Goal: Task Accomplishment & Management: Manage account settings

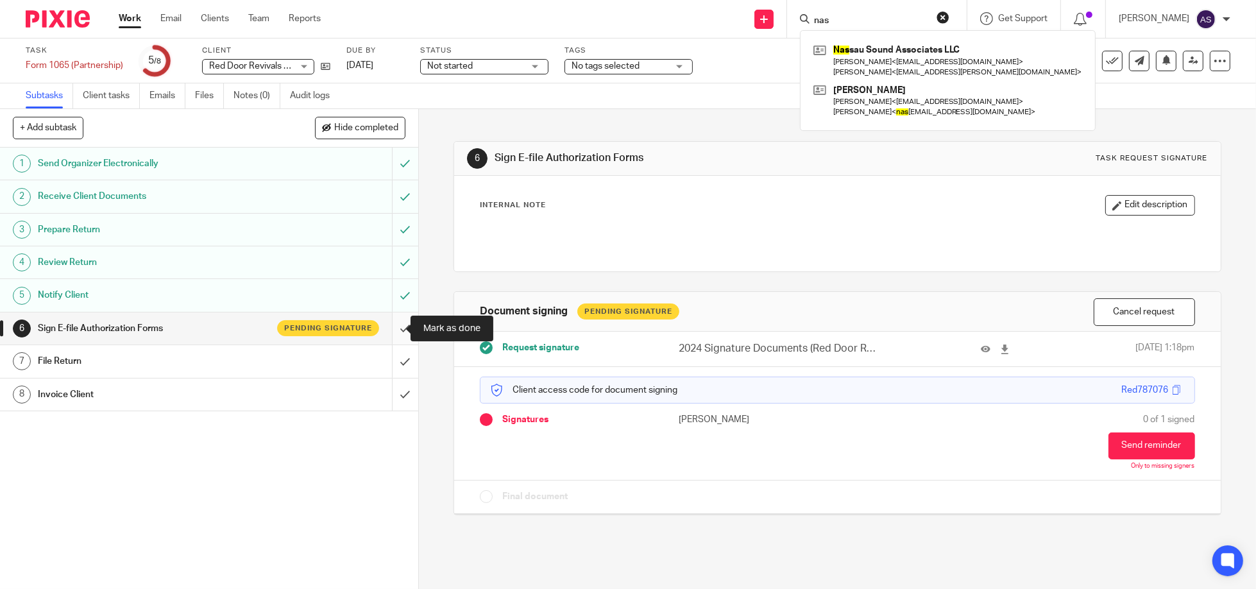
click at [392, 324] on input "submit" at bounding box center [209, 328] width 418 height 32
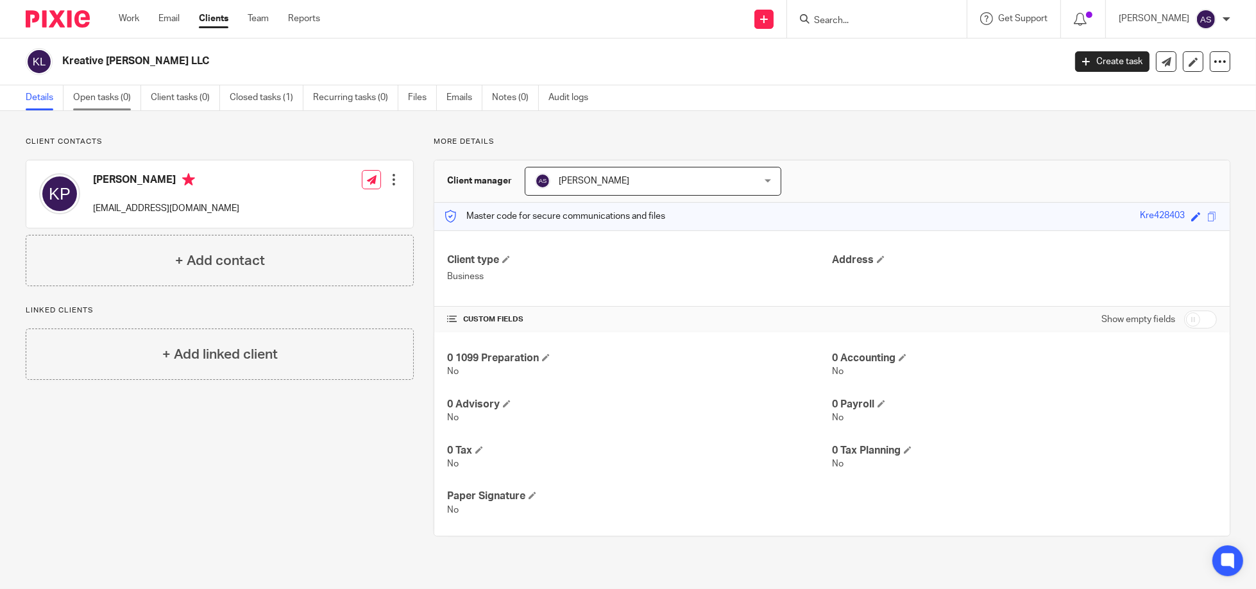
click at [106, 98] on link "Open tasks (0)" at bounding box center [107, 97] width 68 height 25
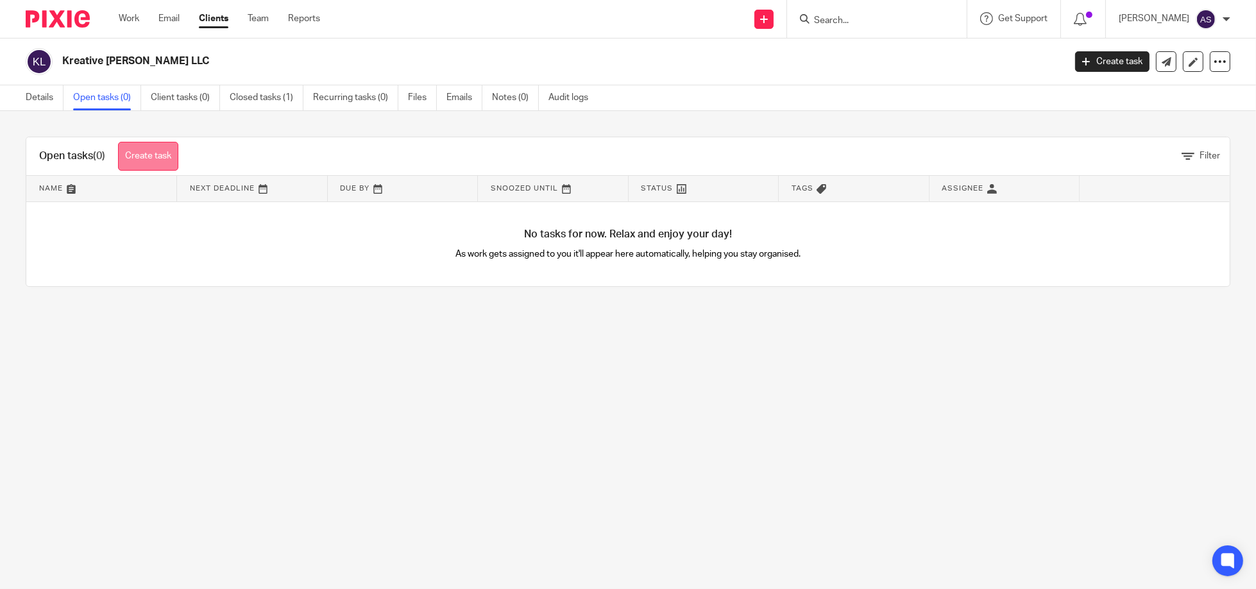
click at [148, 153] on link "Create task" at bounding box center [148, 156] width 60 height 29
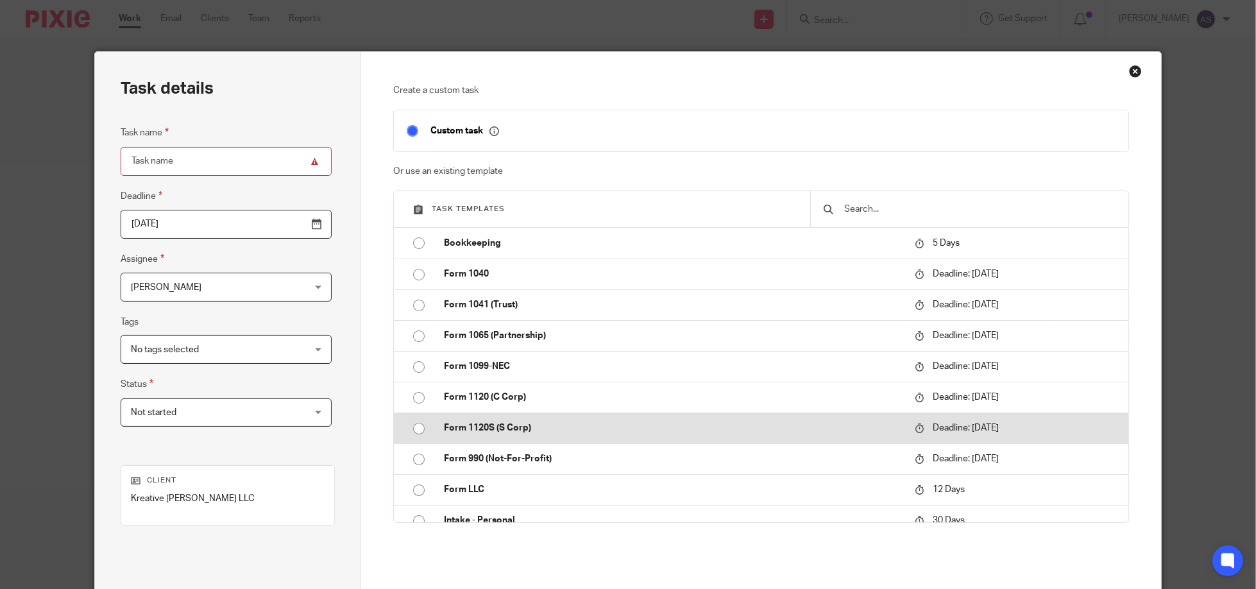
click at [414, 427] on input "radio" at bounding box center [419, 428] width 24 height 24
type input "[DATE]"
type input "Form 1120S (S Corp)"
checkbox input "false"
radio input "false"
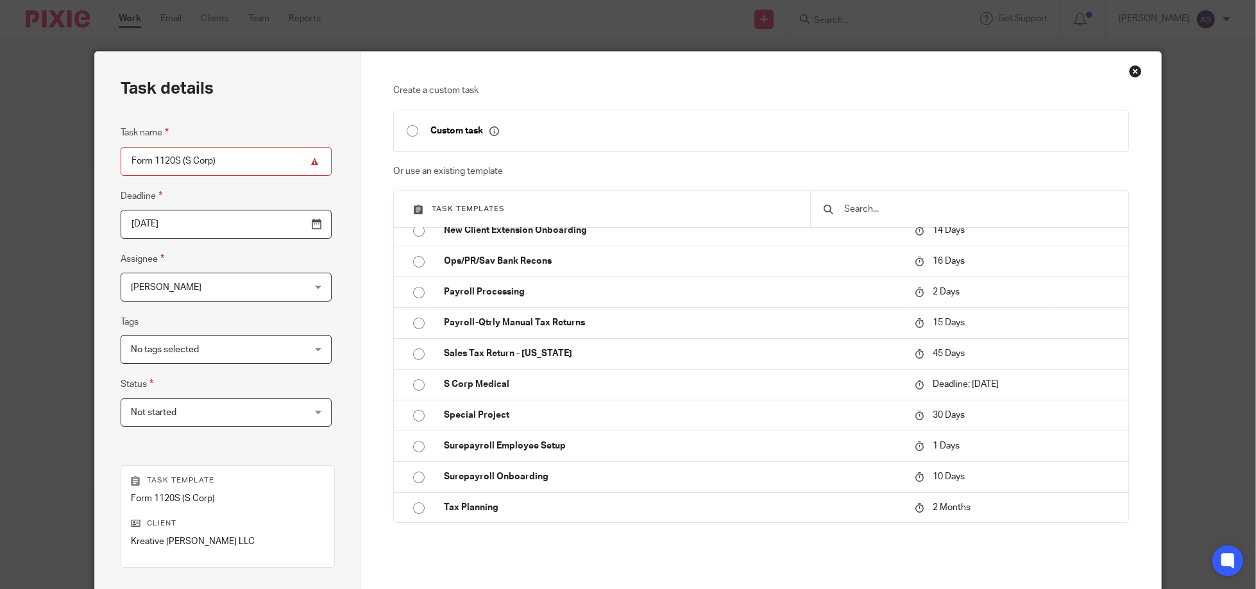
scroll to position [169, 0]
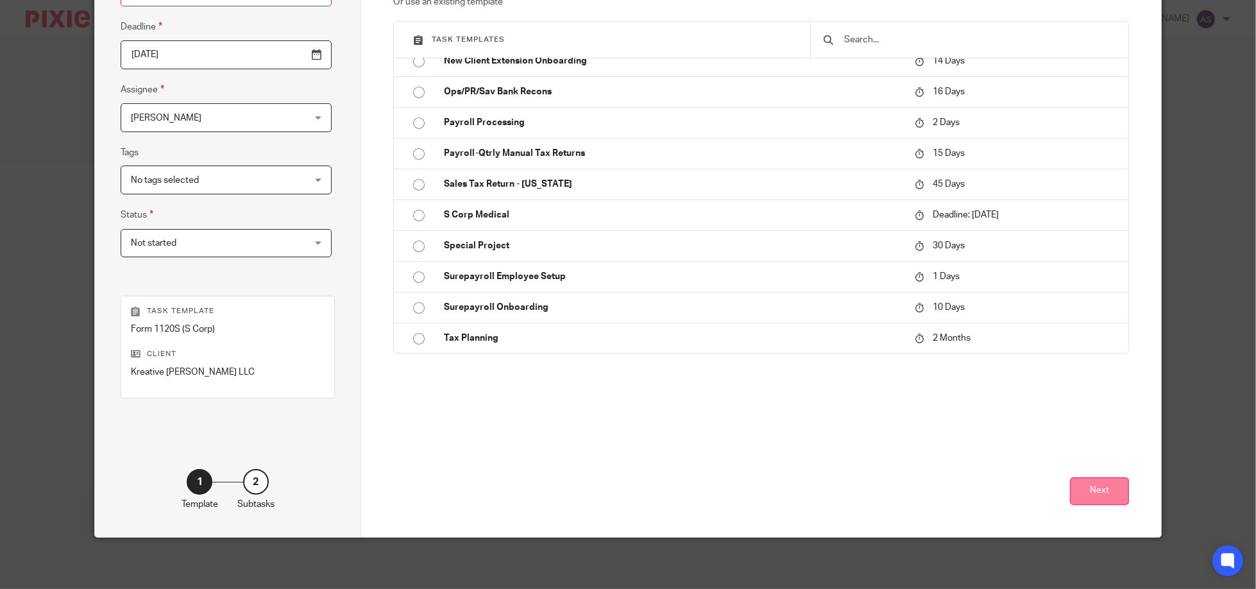
click at [1100, 486] on button "Next" at bounding box center [1099, 491] width 59 height 28
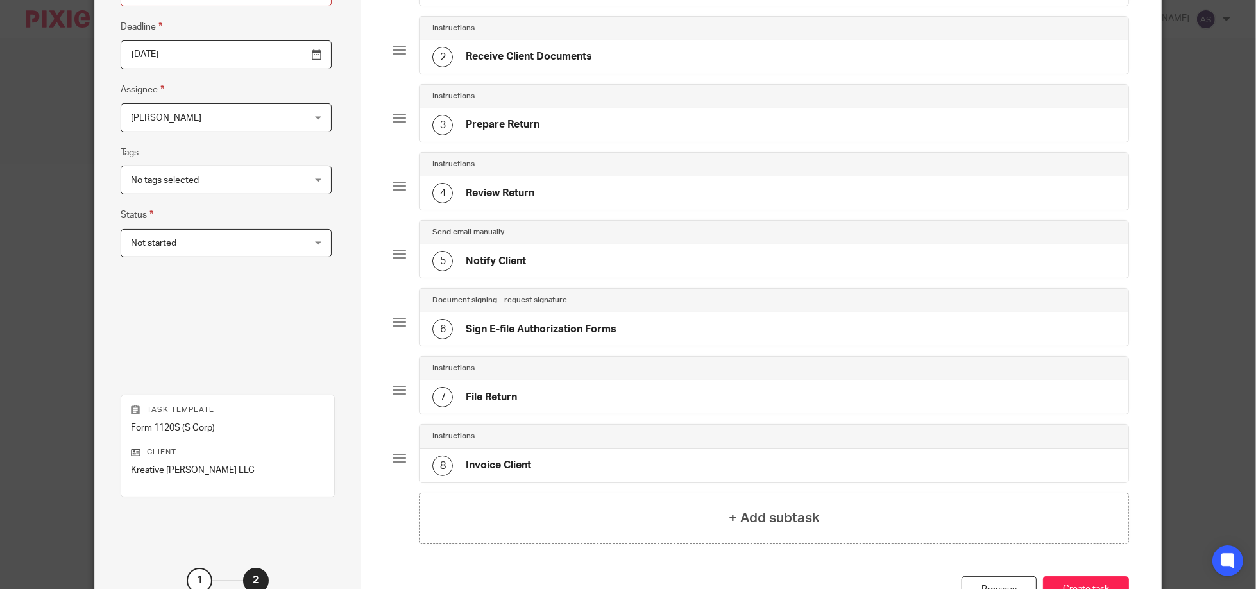
scroll to position [267, 0]
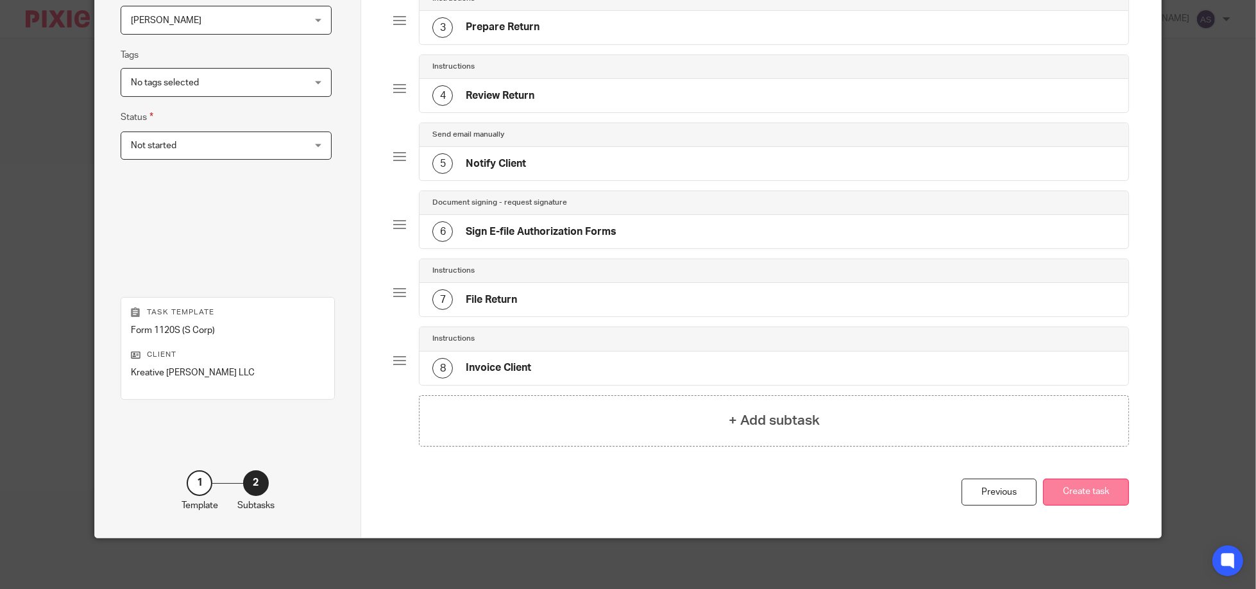
click at [1104, 493] on button "Create task" at bounding box center [1086, 493] width 86 height 28
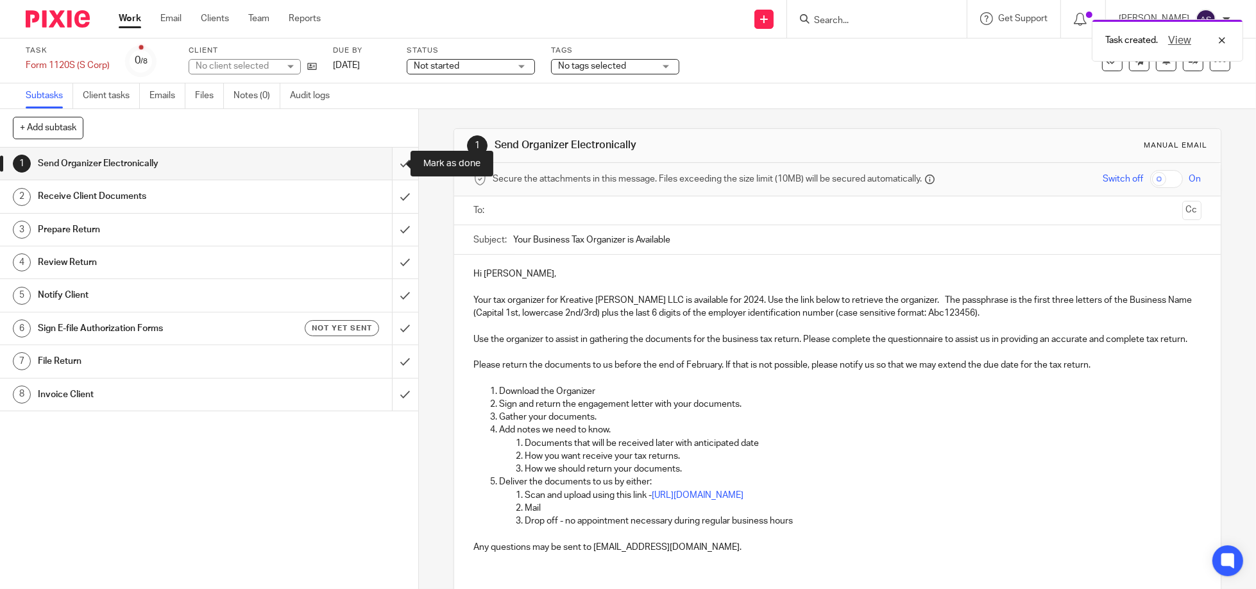
click at [388, 164] on input "submit" at bounding box center [209, 164] width 418 height 32
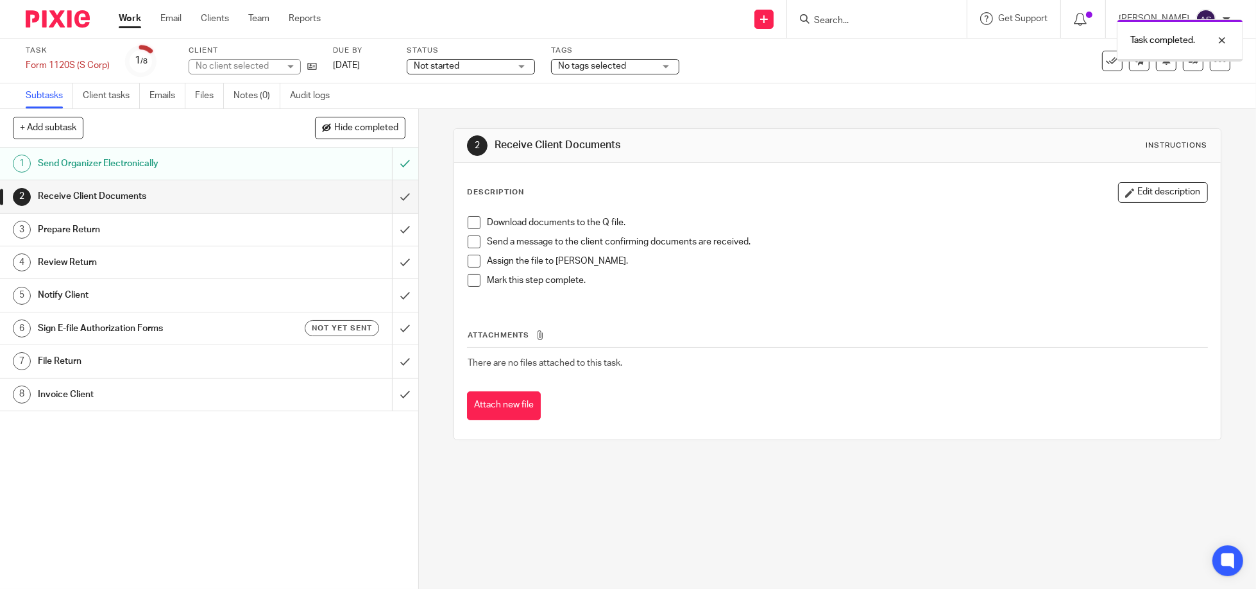
click at [391, 194] on input "submit" at bounding box center [209, 196] width 418 height 32
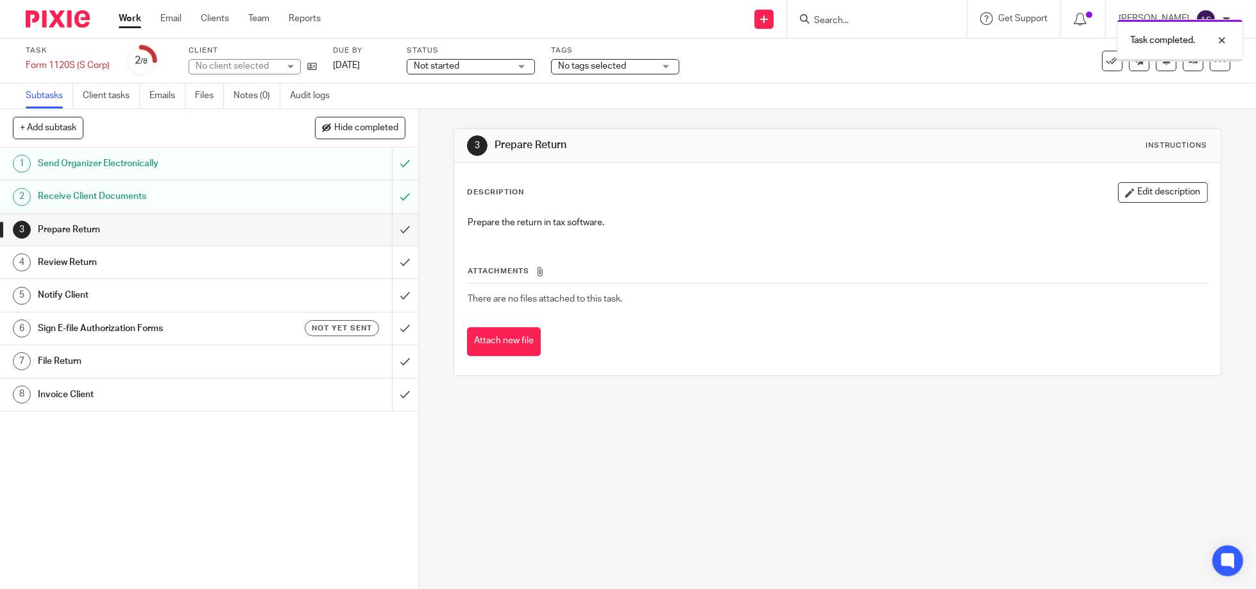
click at [389, 228] on input "submit" at bounding box center [209, 230] width 418 height 32
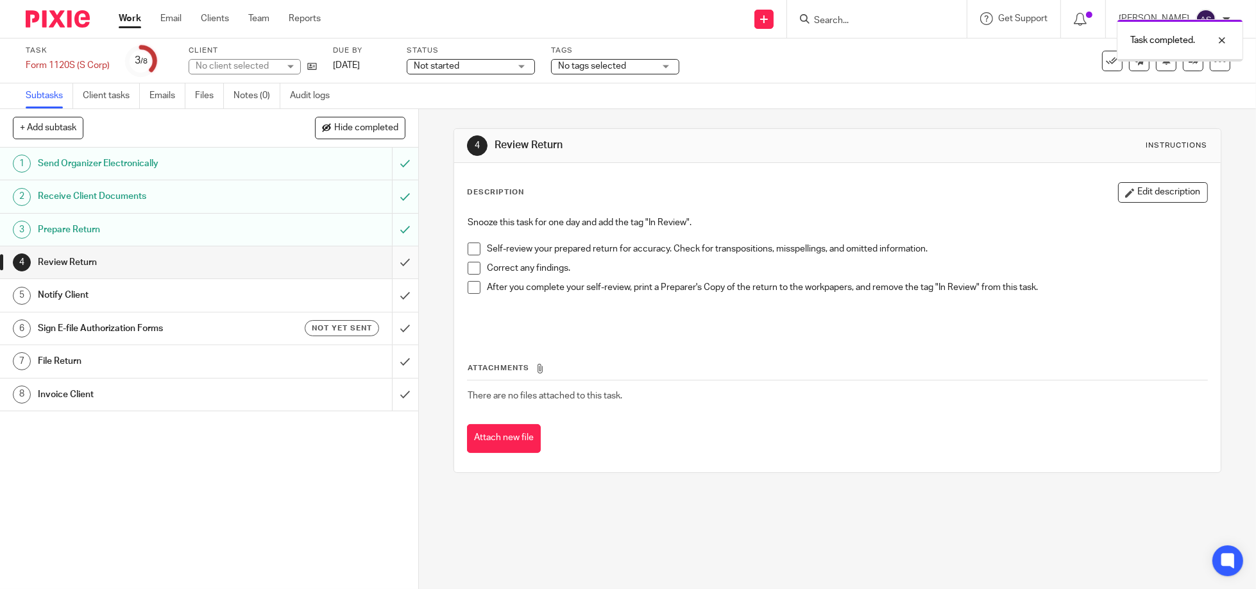
click at [391, 259] on input "submit" at bounding box center [209, 262] width 418 height 32
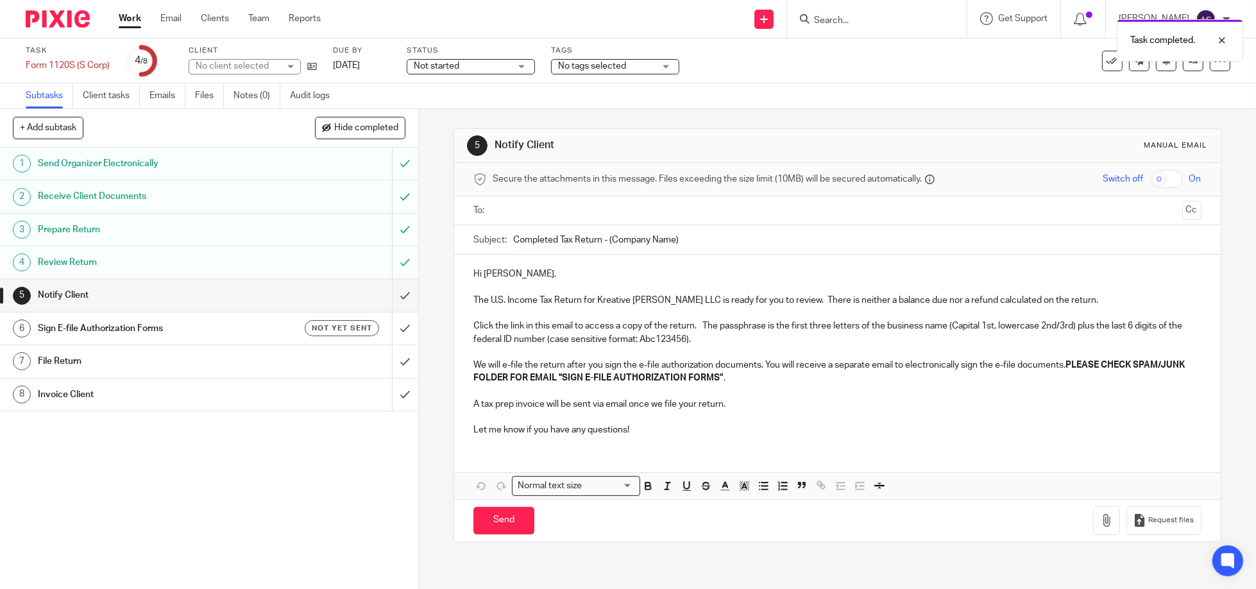
click at [514, 217] on input "text" at bounding box center [836, 210] width 679 height 15
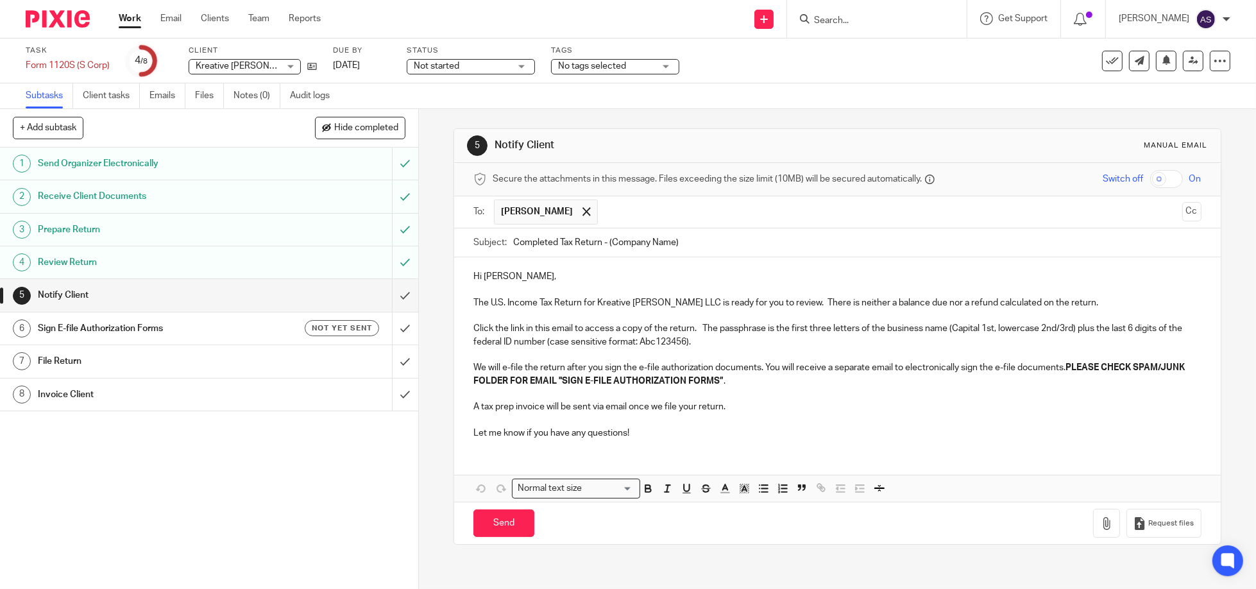
click at [1150, 172] on input "checkbox" at bounding box center [1166, 179] width 33 height 18
checkbox input "true"
click at [630, 241] on input "Completed Tax Return - (Company Name)" at bounding box center [857, 242] width 688 height 29
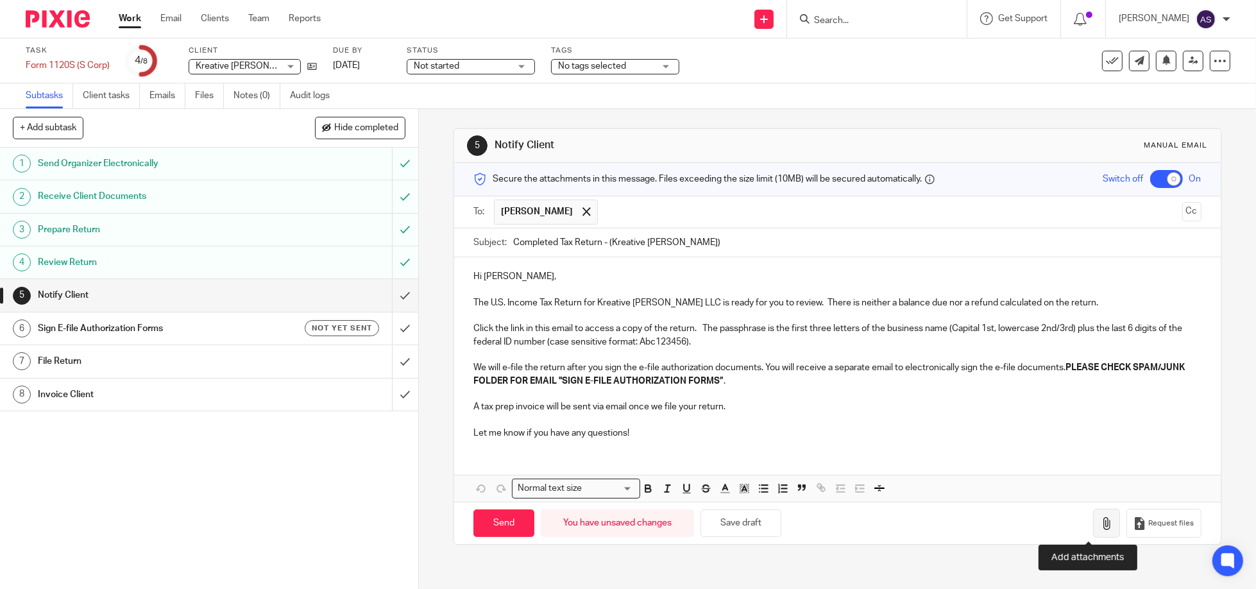
type input "Completed Tax Return - (Kreative Woods)"
click at [1100, 520] on icon "button" at bounding box center [1106, 523] width 13 height 13
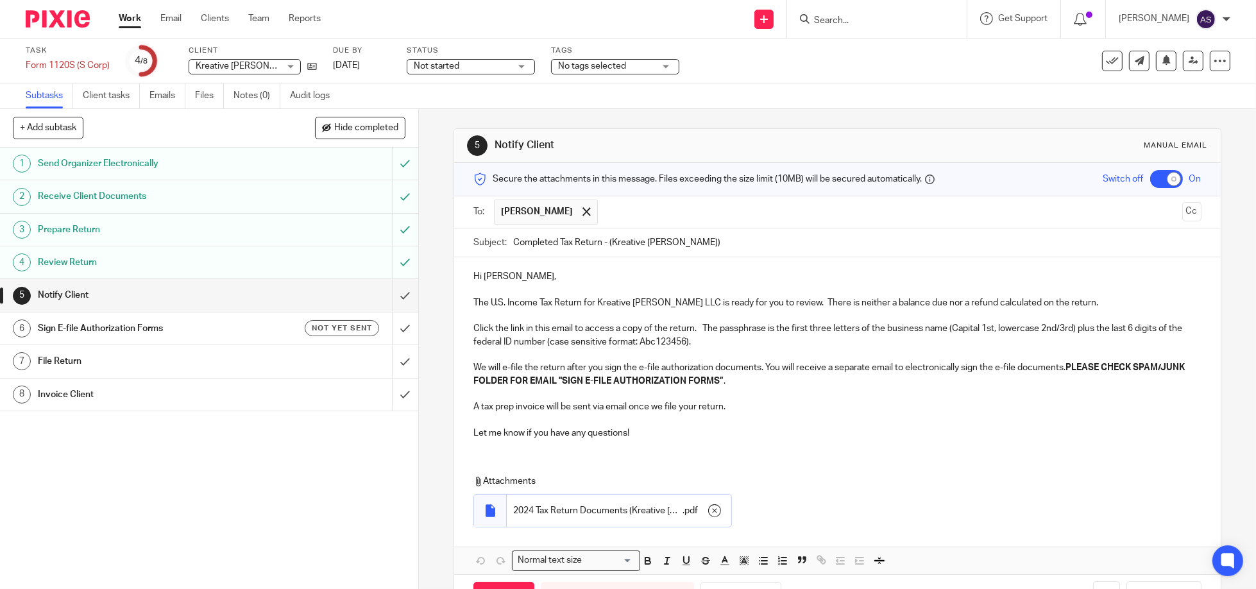
scroll to position [47, 0]
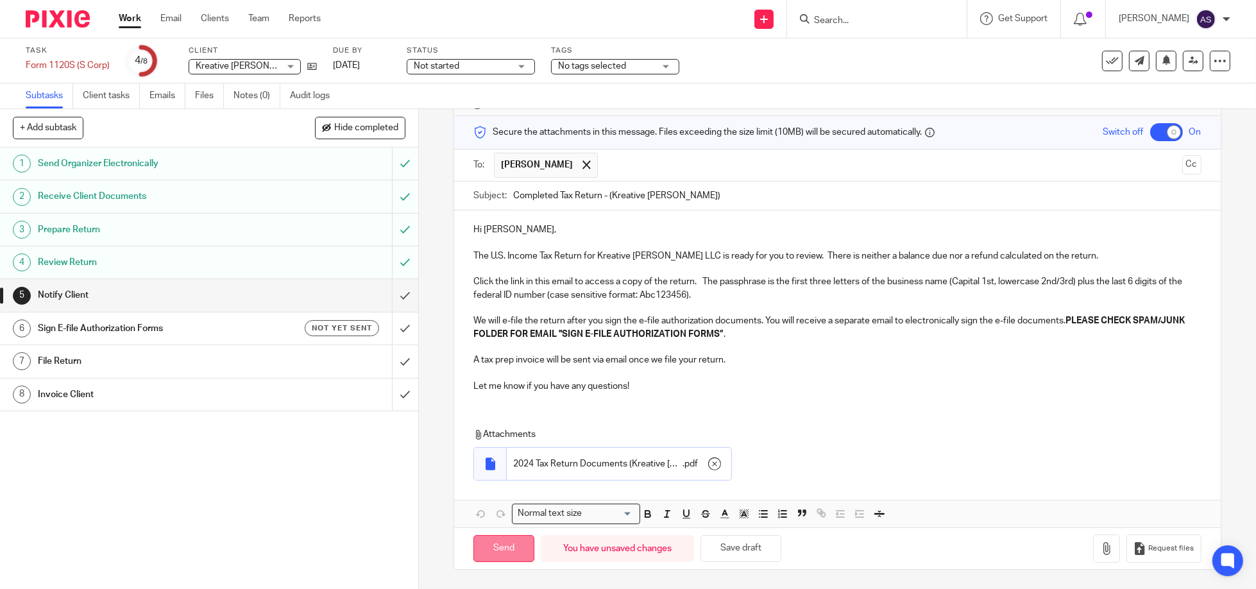
click at [494, 550] on input "Send" at bounding box center [503, 549] width 61 height 28
checkbox input "false"
type input "Sent"
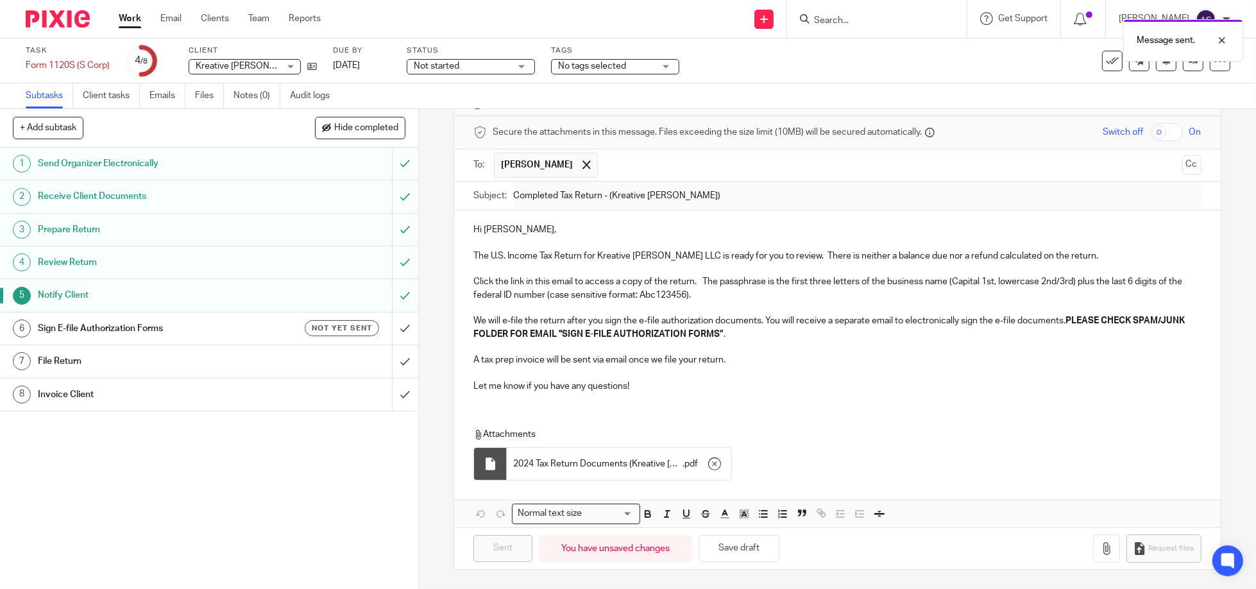
click at [104, 327] on h1 "Sign E-file Authorization Forms" at bounding box center [152, 328] width 228 height 19
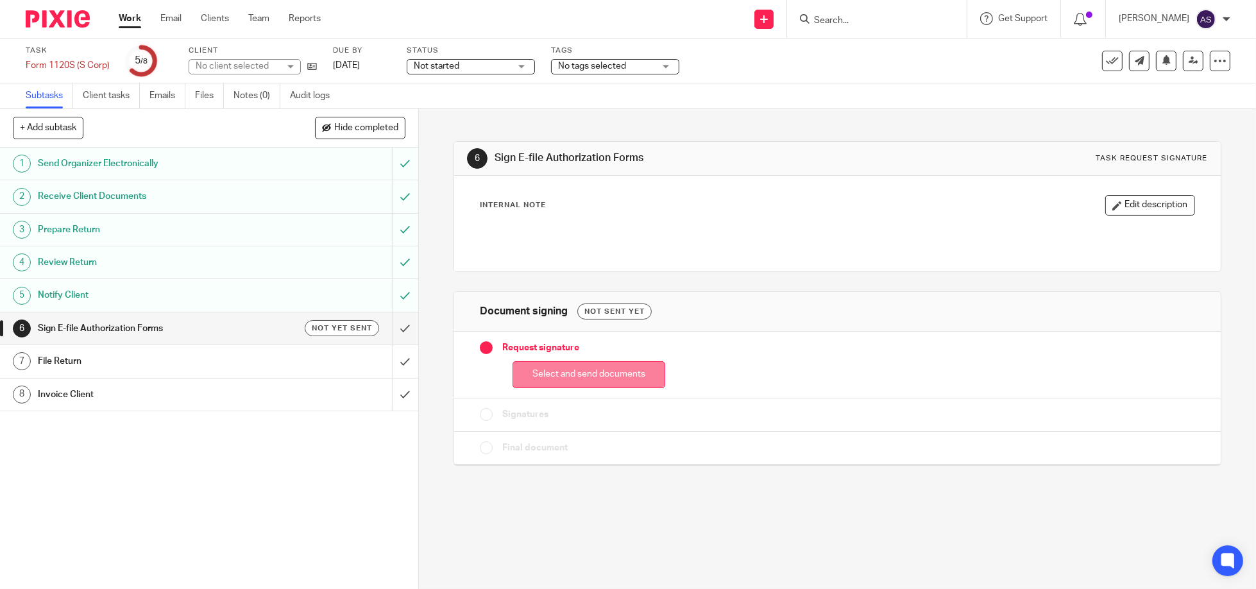
click at [592, 373] on button "Select and send documents" at bounding box center [589, 375] width 153 height 28
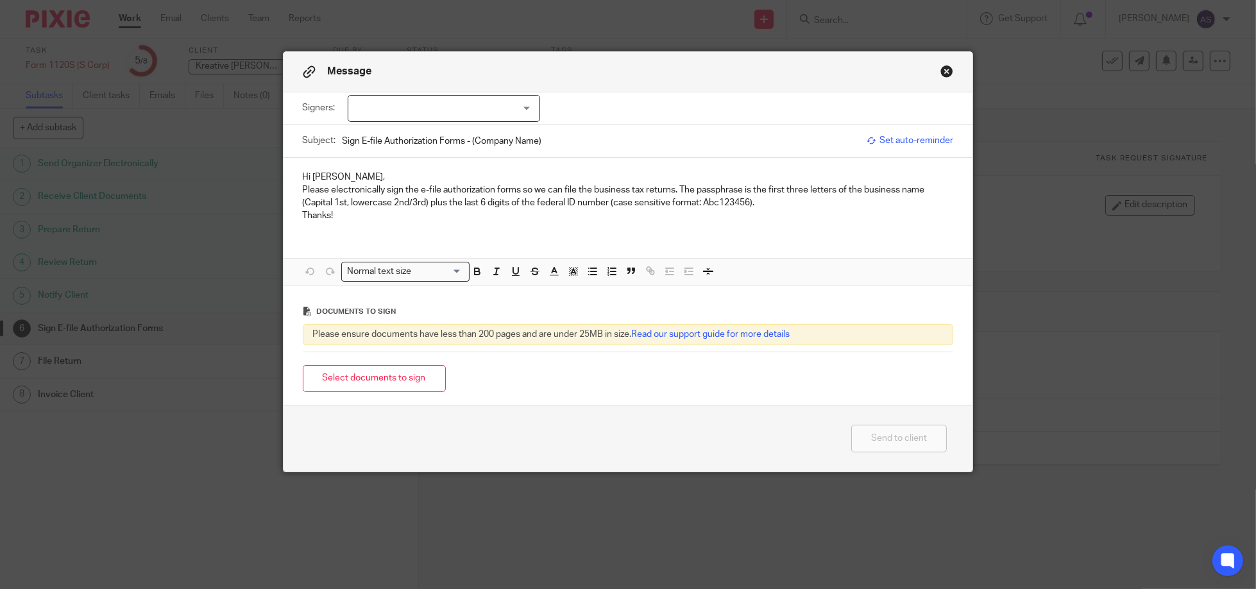
click at [525, 103] on div at bounding box center [444, 108] width 192 height 27
click at [357, 134] on input "checkbox" at bounding box center [356, 135] width 24 height 24
checkbox input "true"
click at [465, 187] on p "Please electronically sign the e-file authorization forms so we can file the bu…" at bounding box center [628, 196] width 651 height 26
click at [496, 141] on input "Sign E-file Authorization Forms - (Company Name)" at bounding box center [602, 140] width 518 height 29
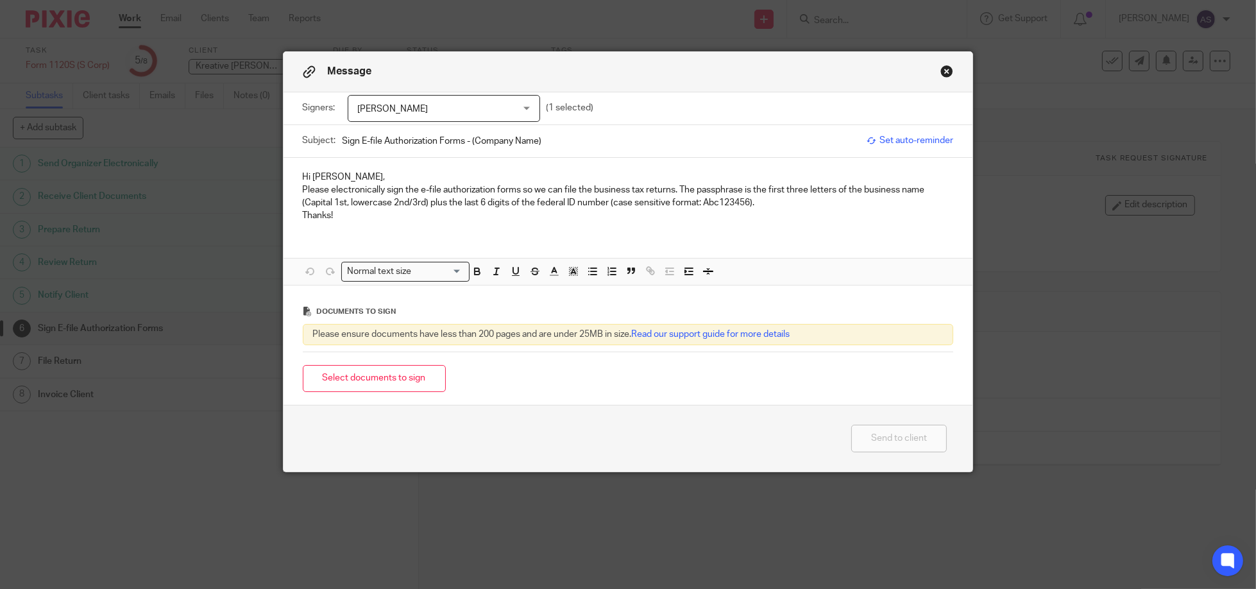
click at [496, 141] on input "Sign E-file Authorization Forms - (Company Name)" at bounding box center [602, 140] width 518 height 29
type input "Sign E-file Authorization Forms - (Kreative [PERSON_NAME])"
click at [395, 378] on button "Select documents to sign" at bounding box center [374, 379] width 143 height 28
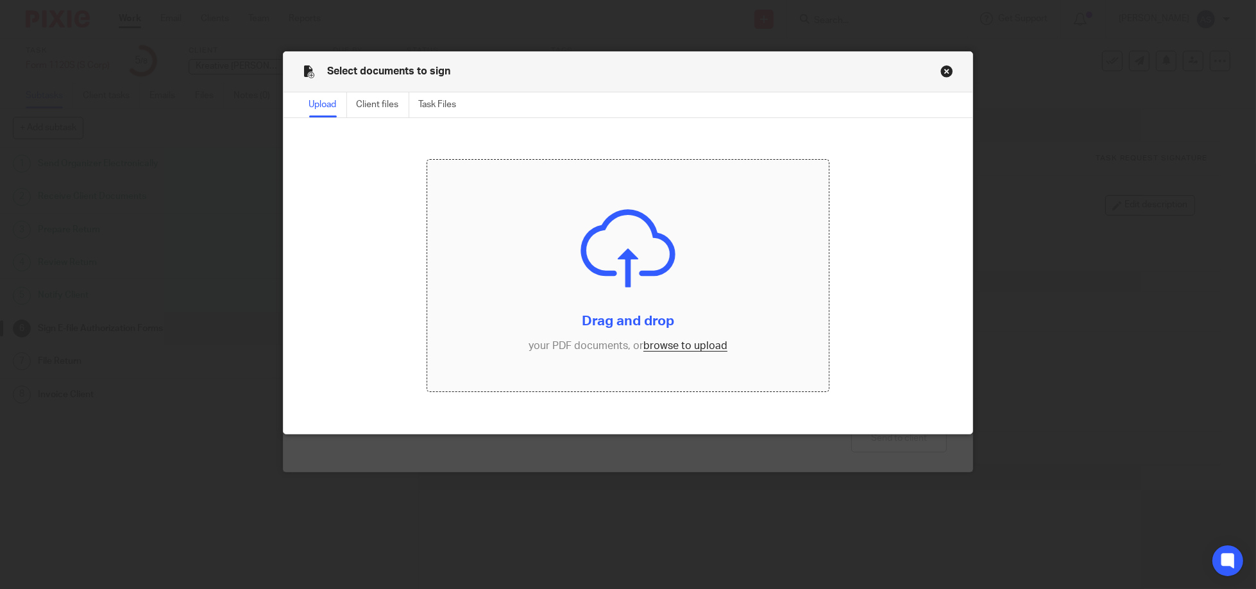
click at [632, 253] on input "file" at bounding box center [627, 276] width 401 height 232
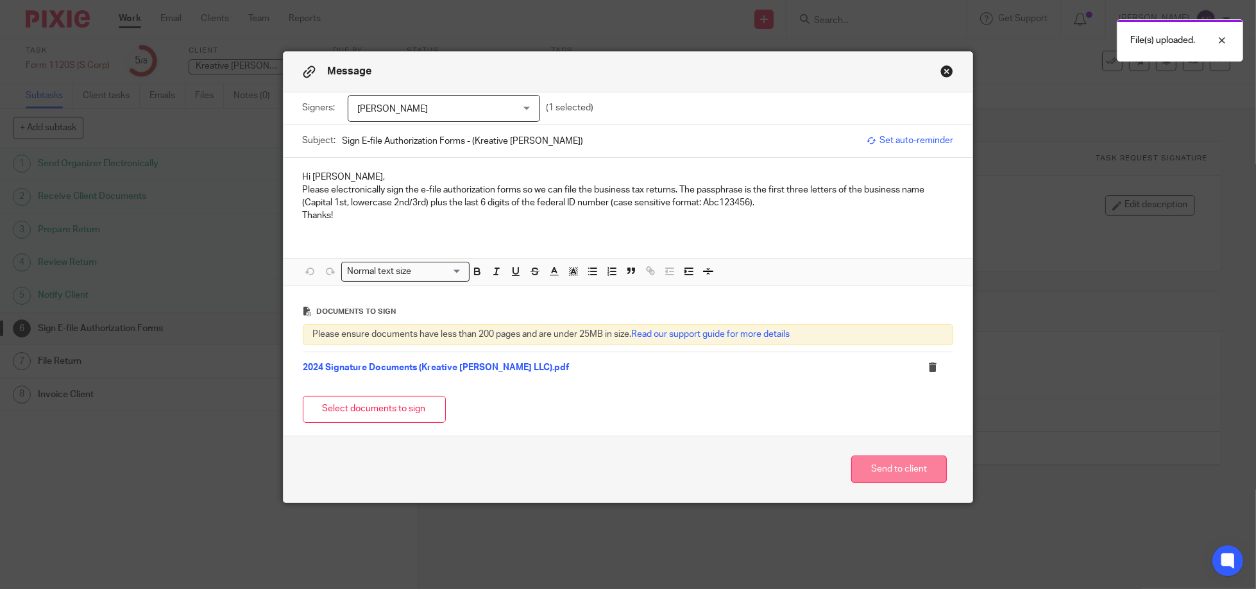
click at [906, 472] on button "Send to client" at bounding box center [899, 469] width 96 height 28
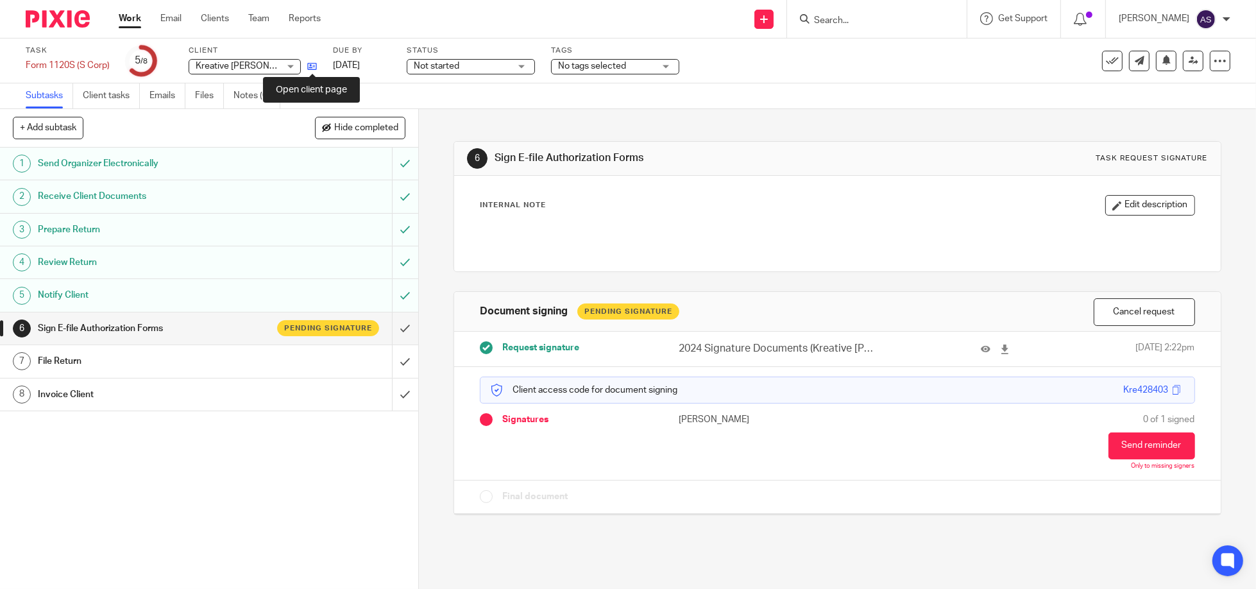
click at [310, 62] on icon at bounding box center [312, 67] width 10 height 10
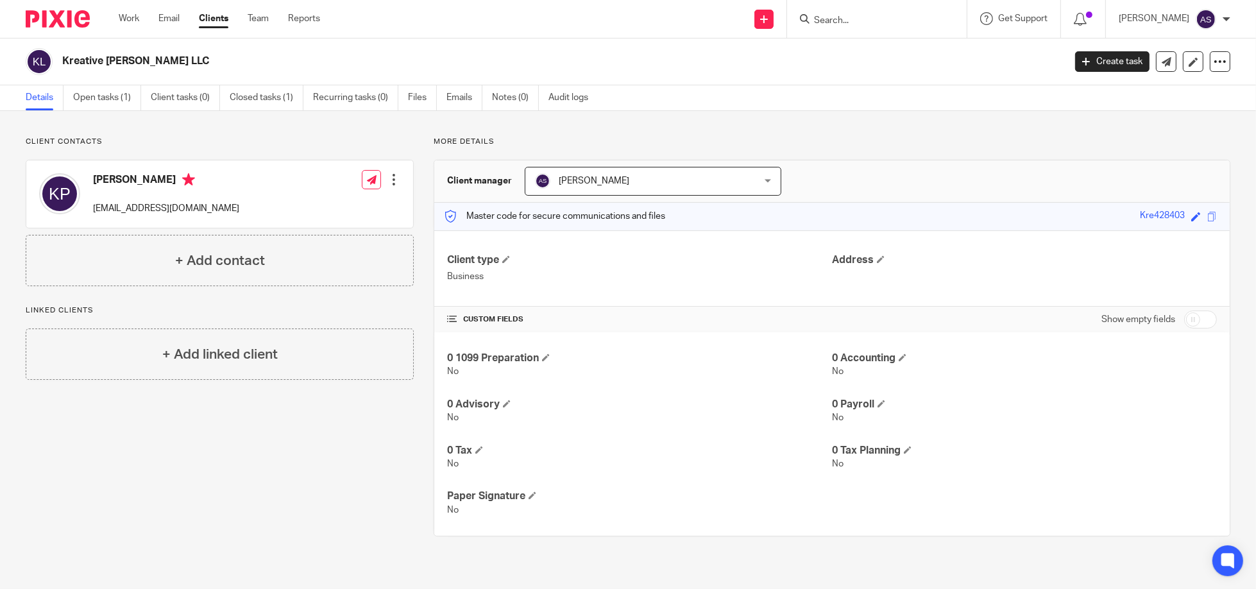
click at [56, 13] on img at bounding box center [58, 18] width 64 height 17
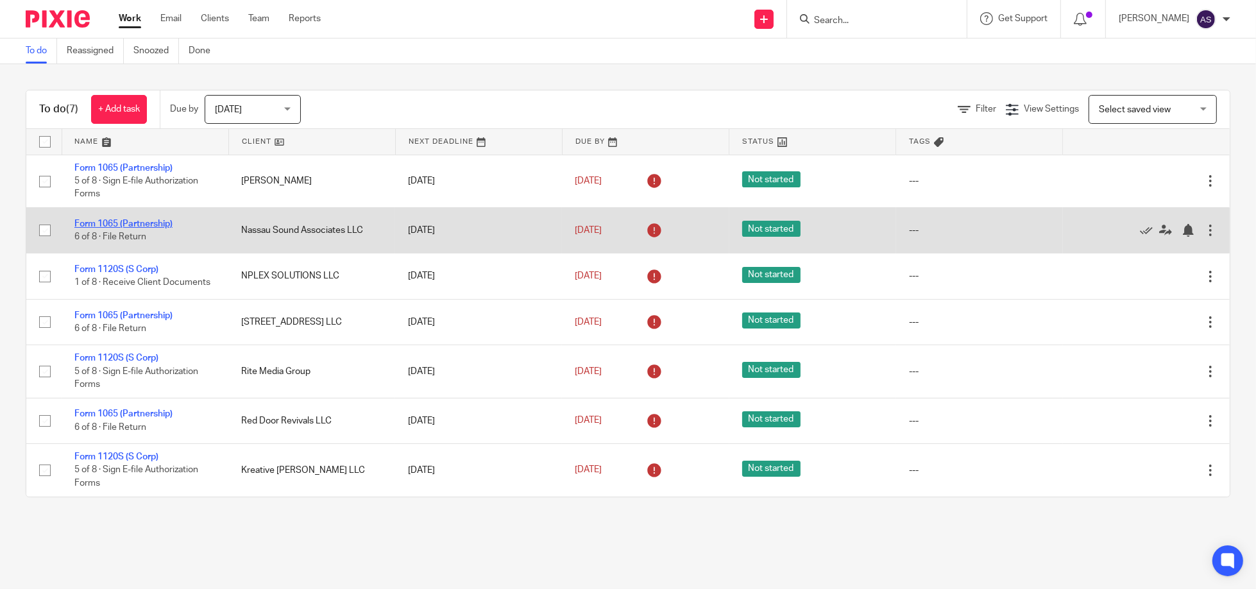
click at [144, 223] on link "Form 1065 (Partnership)" at bounding box center [123, 223] width 98 height 9
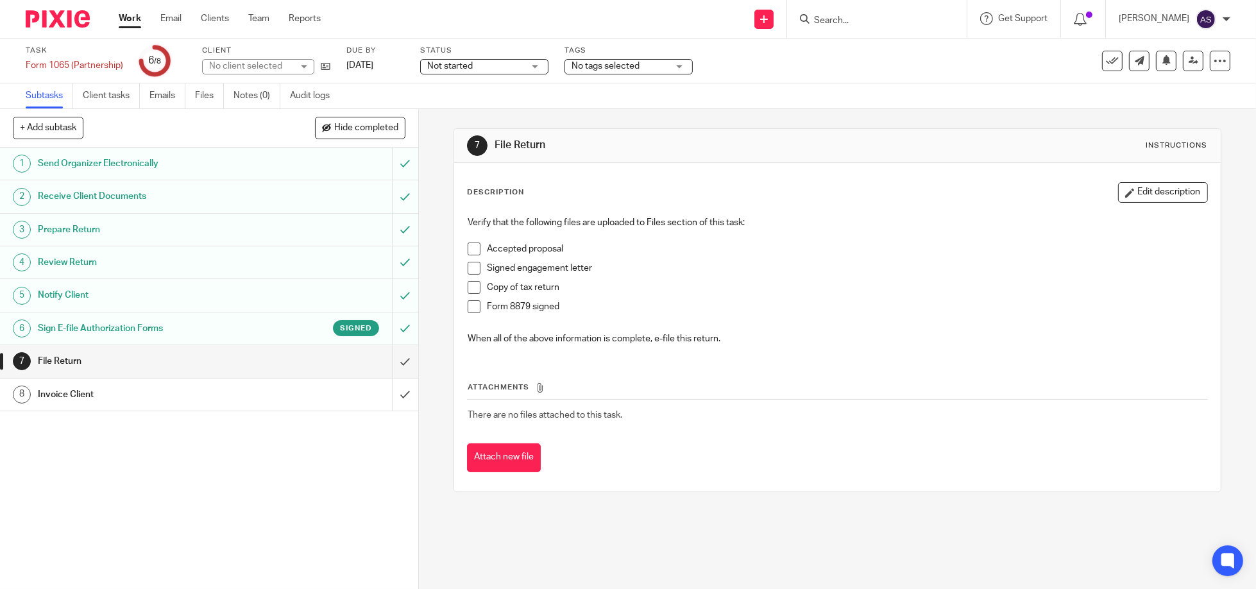
click at [265, 327] on div "Signed" at bounding box center [322, 328] width 114 height 16
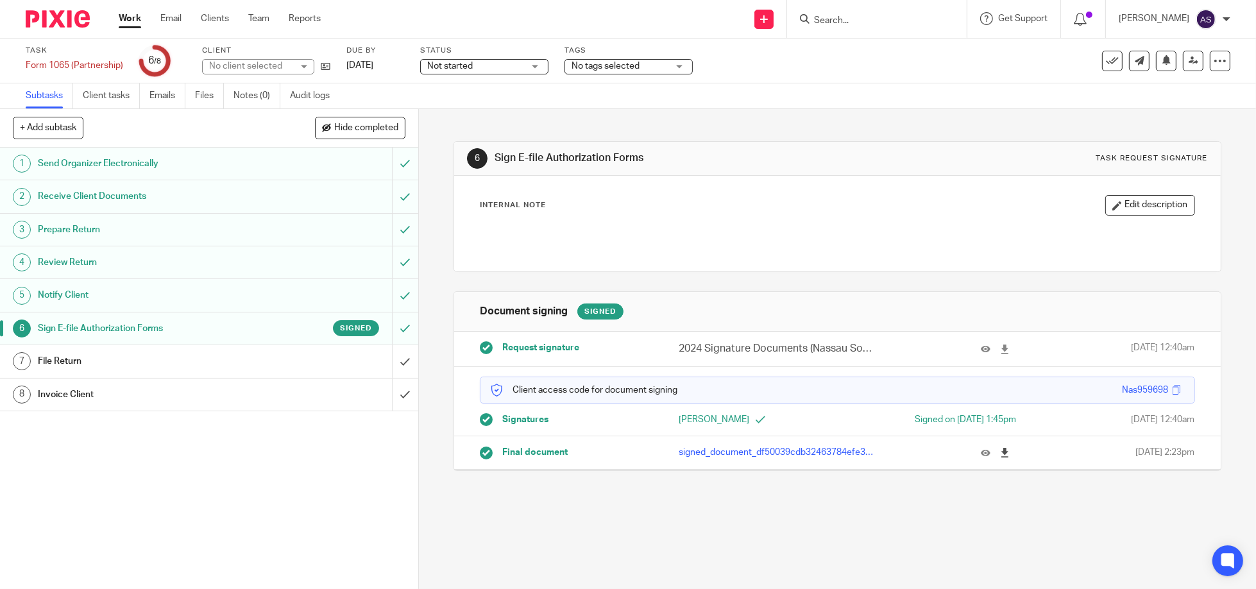
click at [1000, 450] on icon at bounding box center [1005, 453] width 10 height 10
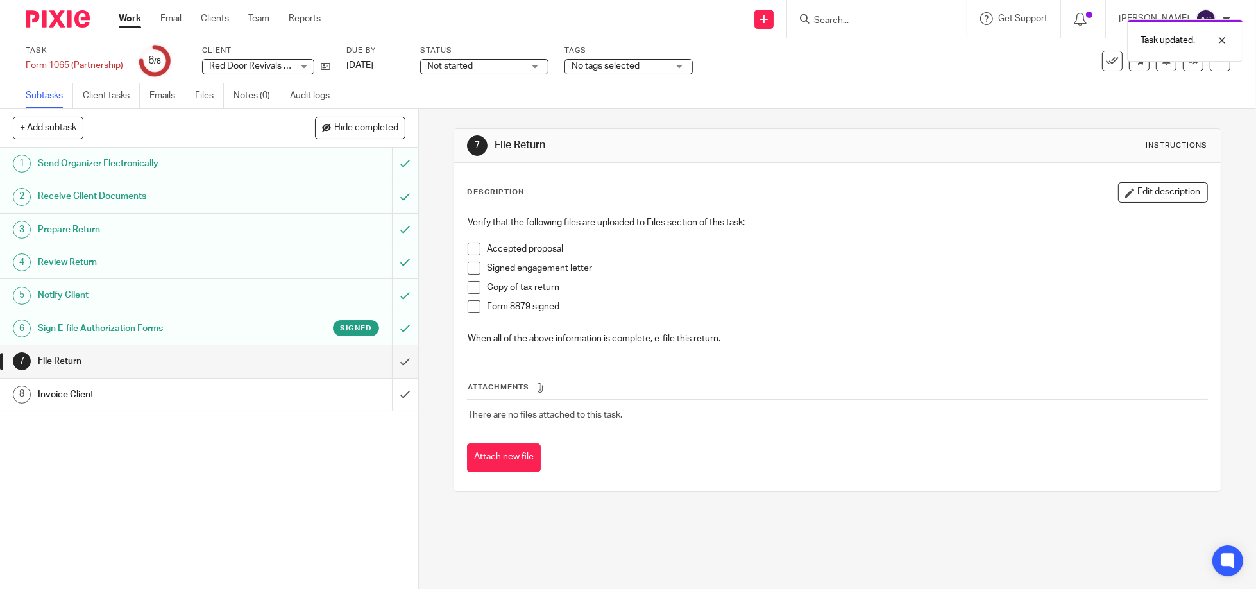
click at [52, 22] on img at bounding box center [58, 18] width 64 height 17
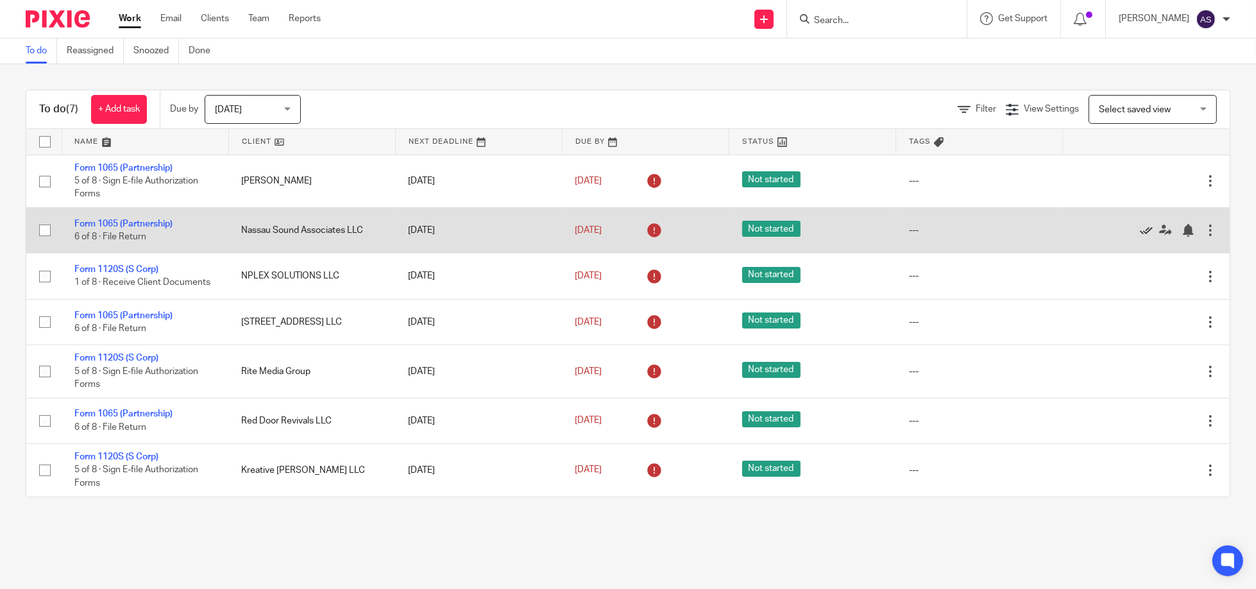
click at [1140, 228] on icon at bounding box center [1146, 230] width 13 height 13
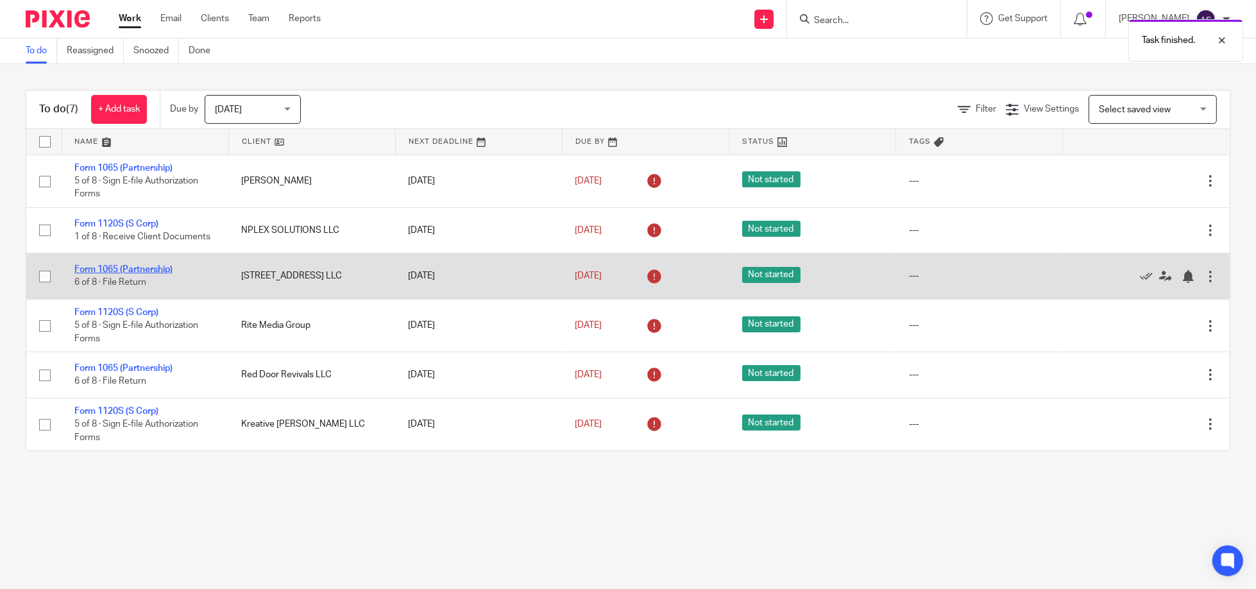
click at [130, 271] on link "Form 1065 (Partnership)" at bounding box center [123, 269] width 98 height 9
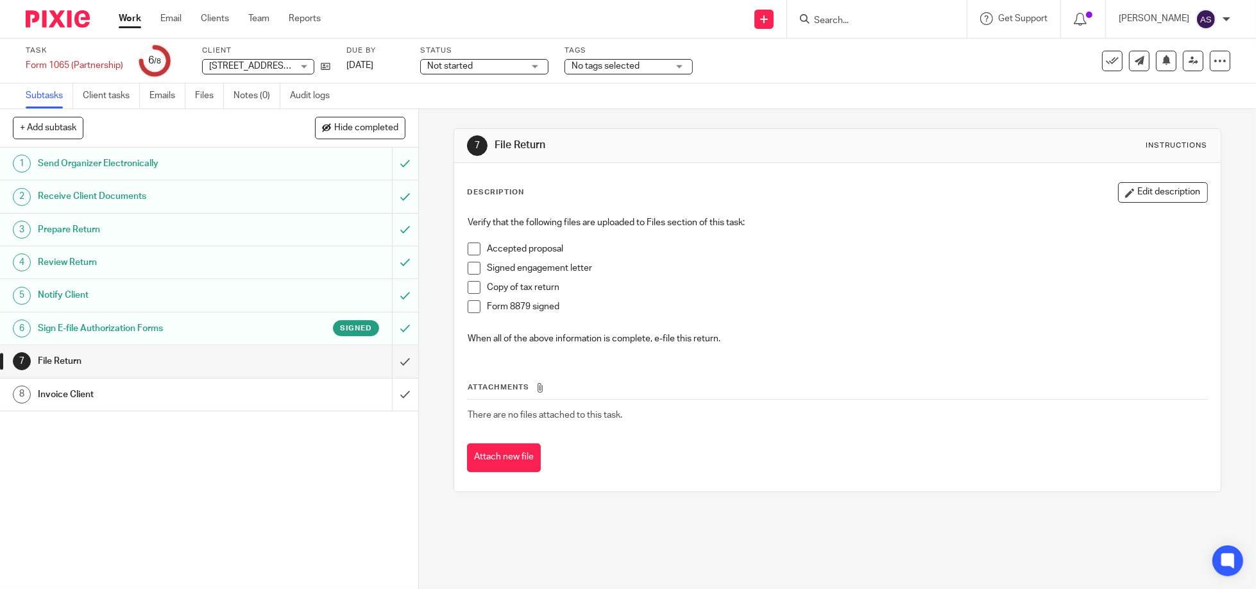
click at [152, 327] on h1 "Sign E-file Authorization Forms" at bounding box center [152, 328] width 228 height 19
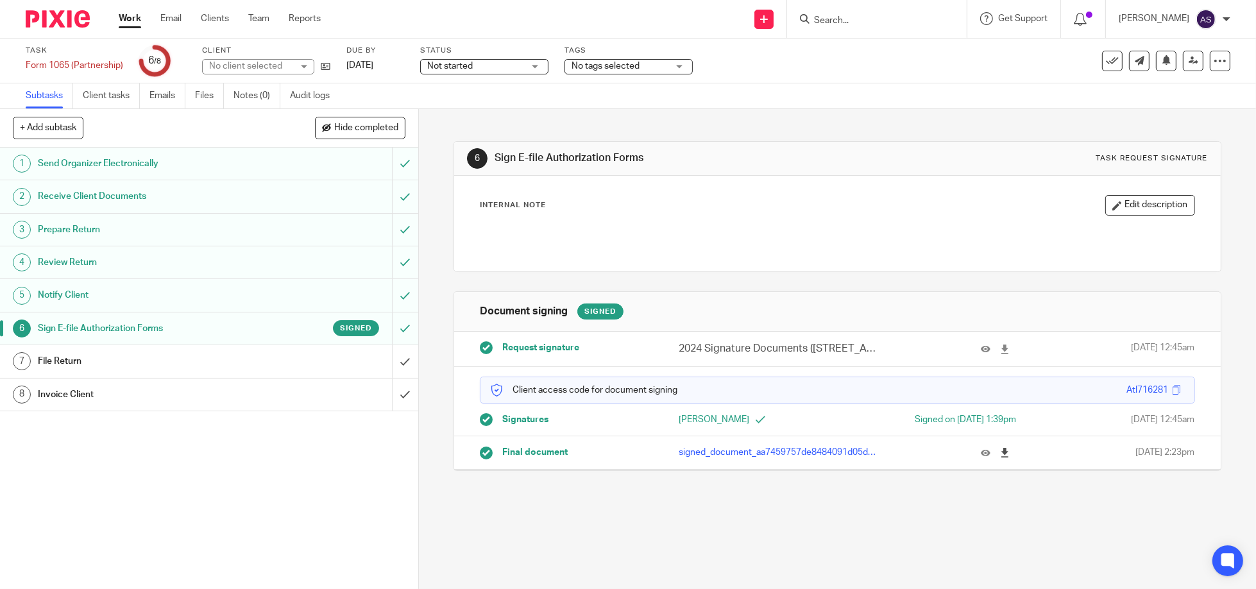
click at [1000, 450] on icon at bounding box center [1005, 453] width 10 height 10
drag, startPoint x: 57, startPoint y: 16, endPoint x: 65, endPoint y: 26, distance: 13.2
click at [57, 16] on img at bounding box center [58, 18] width 64 height 17
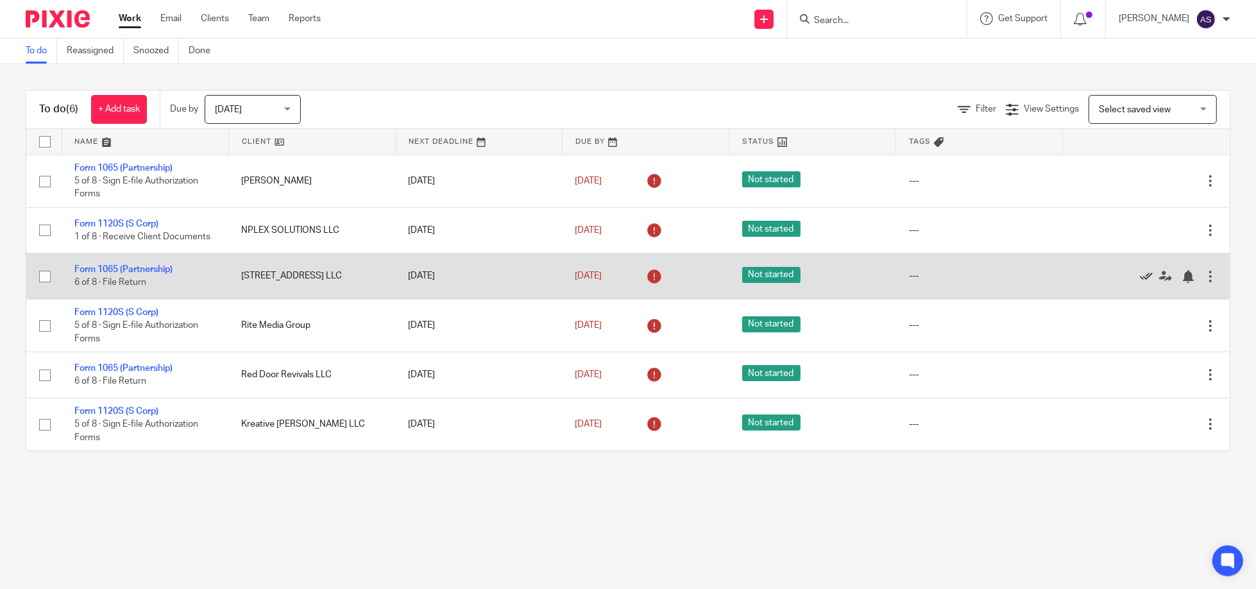
click at [1140, 271] on icon at bounding box center [1146, 276] width 13 height 13
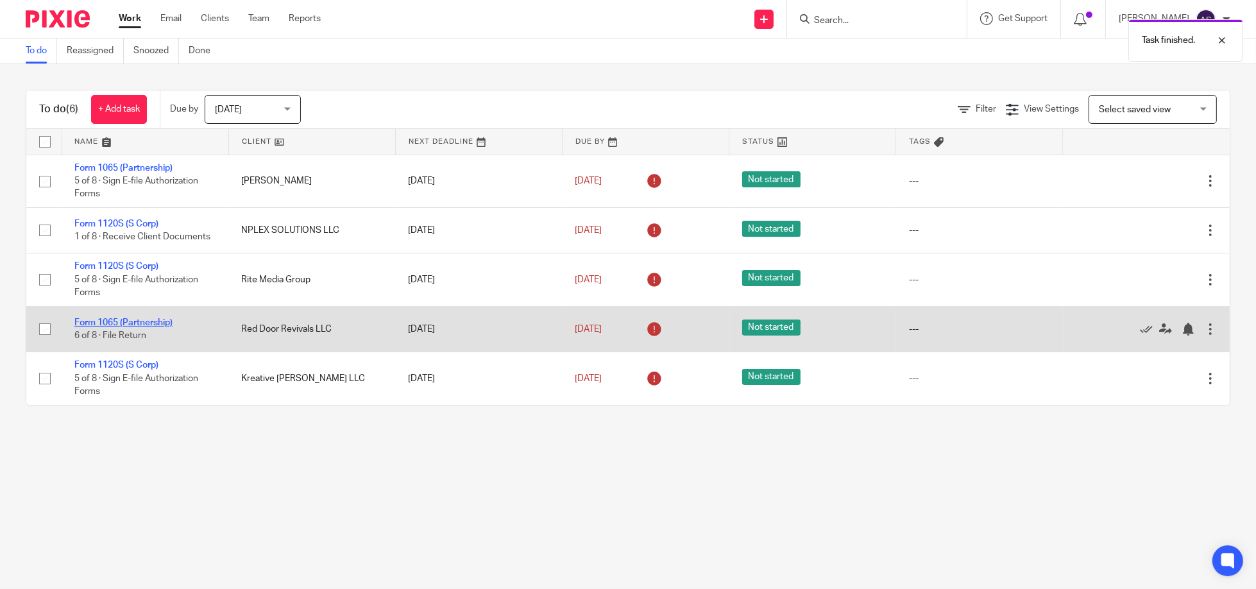
click at [140, 320] on link "Form 1065 (Partnership)" at bounding box center [123, 322] width 98 height 9
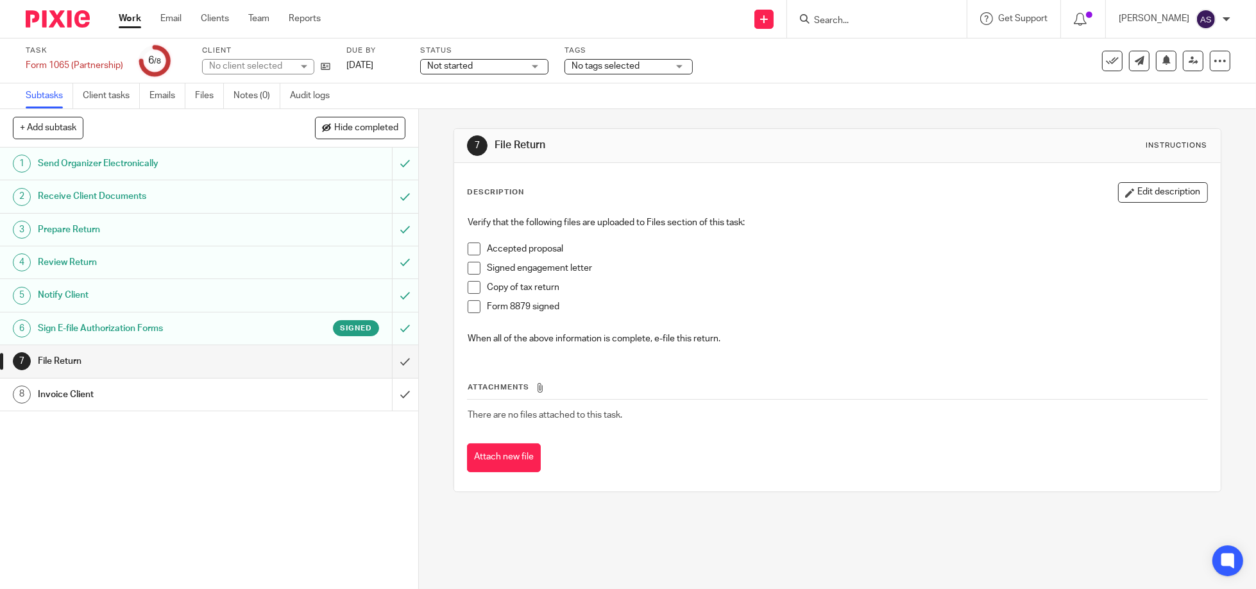
click at [149, 321] on h1 "Sign E-file Authorization Forms" at bounding box center [152, 328] width 228 height 19
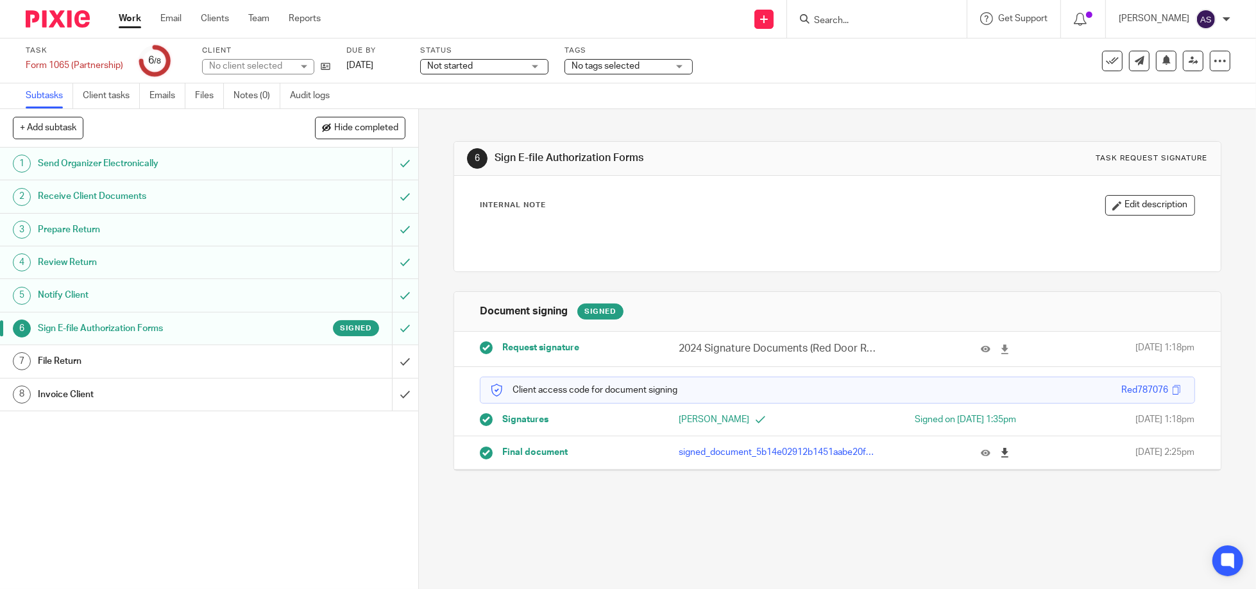
click at [1000, 454] on icon at bounding box center [1005, 453] width 10 height 10
click at [381, 355] on input "submit" at bounding box center [209, 361] width 418 height 32
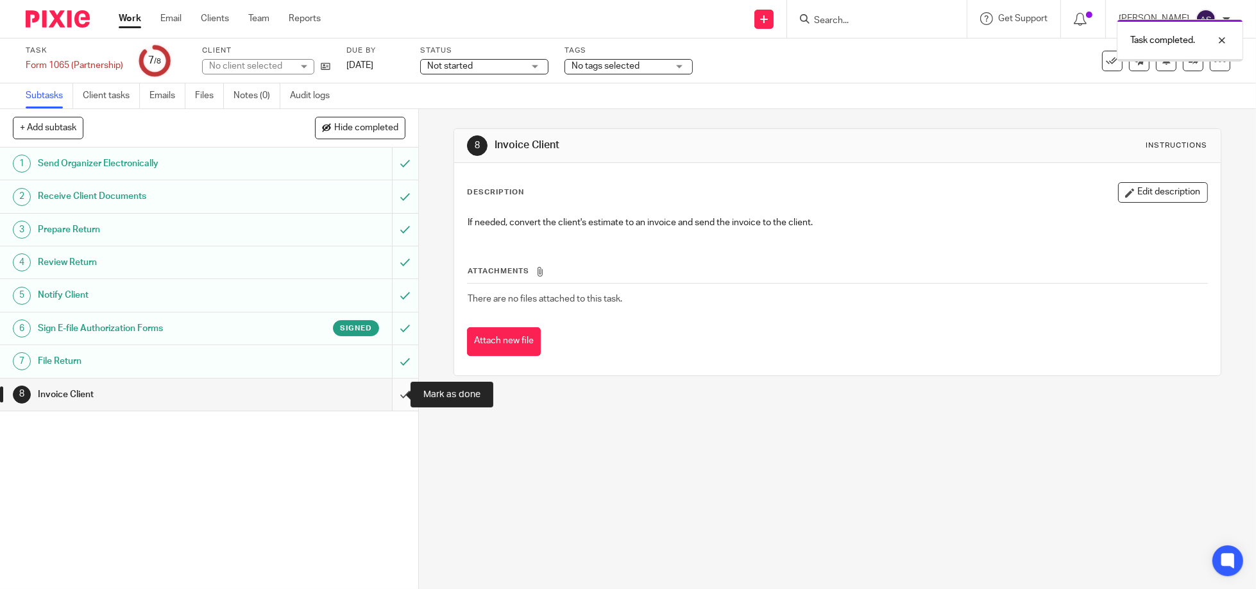
click at [391, 395] on input "submit" at bounding box center [209, 394] width 418 height 32
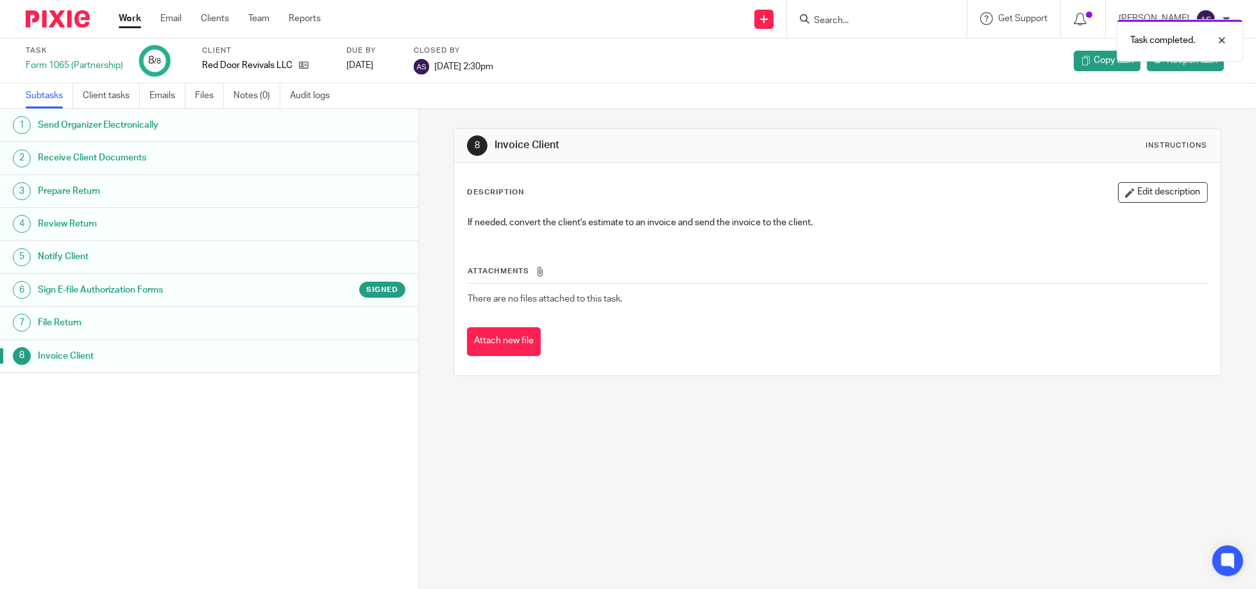
click at [56, 15] on img at bounding box center [58, 18] width 64 height 17
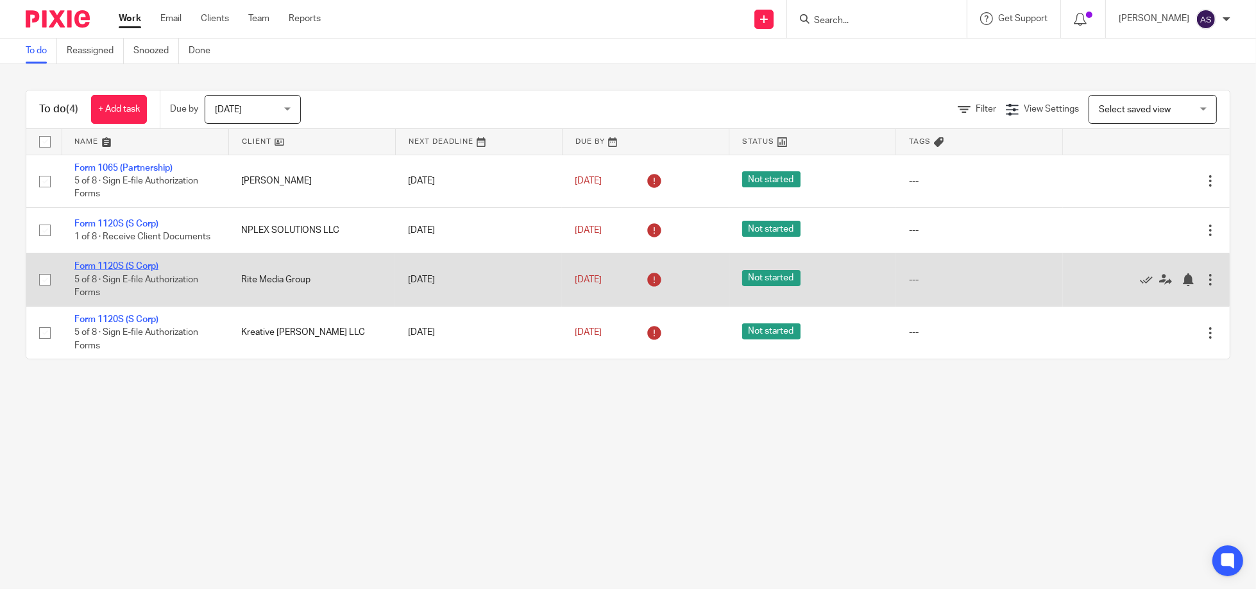
click at [128, 263] on link "Form 1120S (S Corp)" at bounding box center [116, 266] width 84 height 9
